Goal: Find specific page/section: Find specific page/section

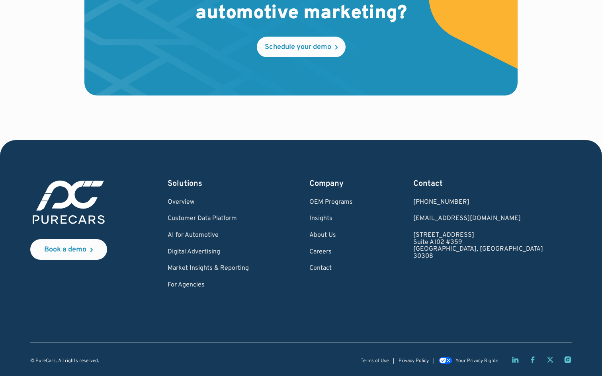
scroll to position [2346, 0]
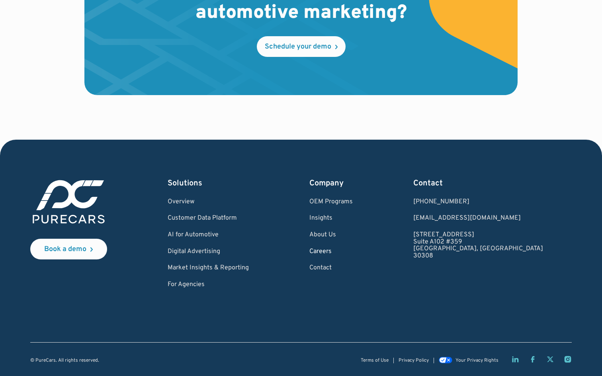
click at [353, 252] on link "Careers" at bounding box center [331, 252] width 43 height 7
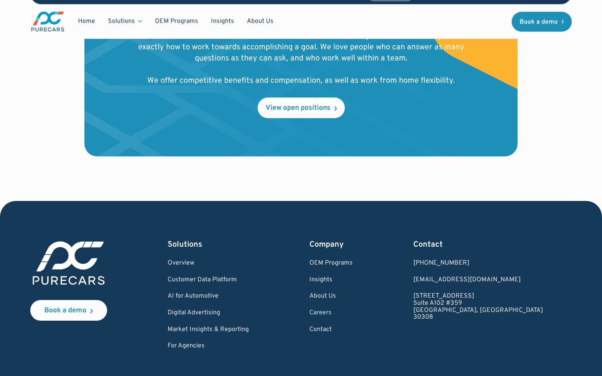
scroll to position [867, 0]
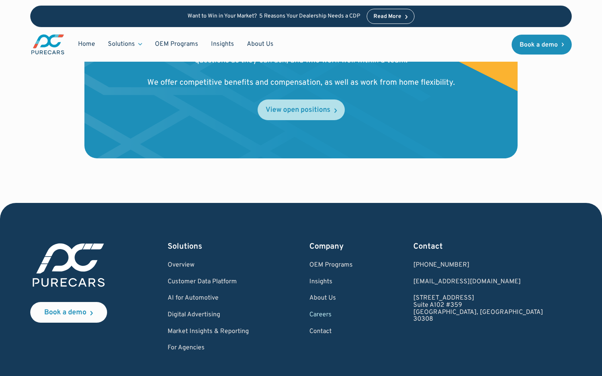
click at [305, 104] on link "View open positions" at bounding box center [301, 110] width 87 height 21
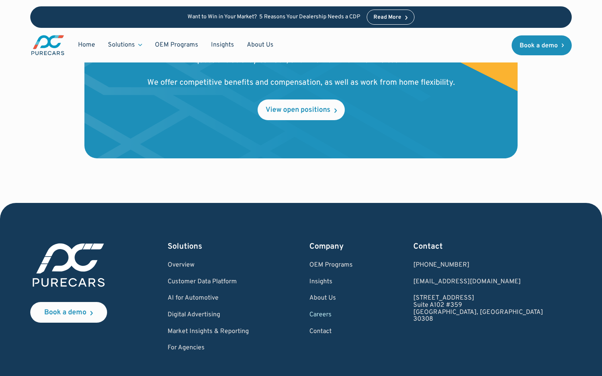
click at [548, 12] on div "Want to Win in Your Market? 5 Reasons Your Dealership Needs a CDP Read More" at bounding box center [301, 17] width 542 height 22
